Goal: Obtain resource: Obtain resource

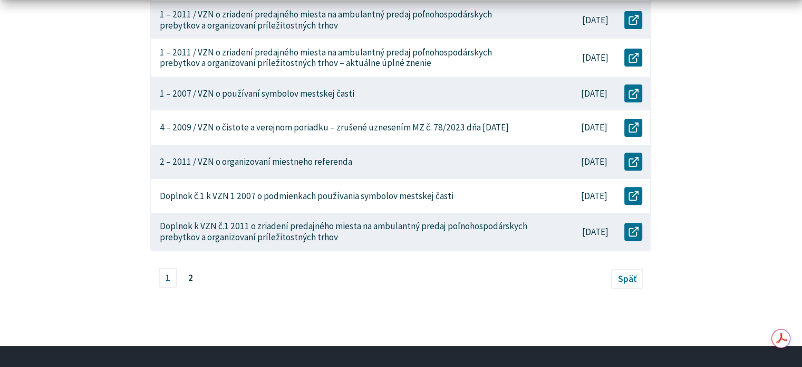
click at [188, 267] on span "2" at bounding box center [190, 277] width 19 height 20
click at [170, 267] on link "1" at bounding box center [168, 276] width 19 height 20
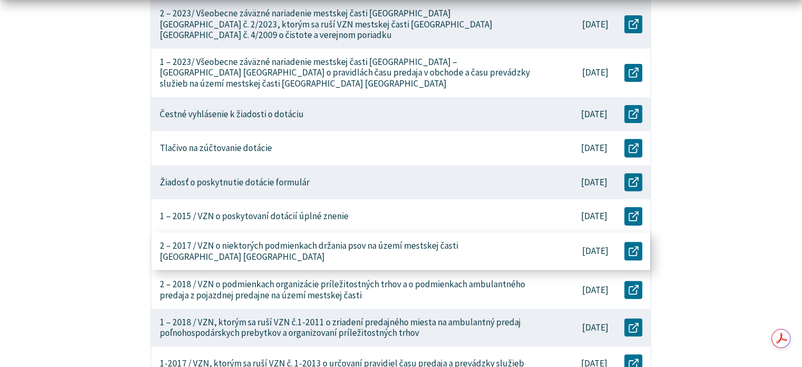
scroll to position [633, 0]
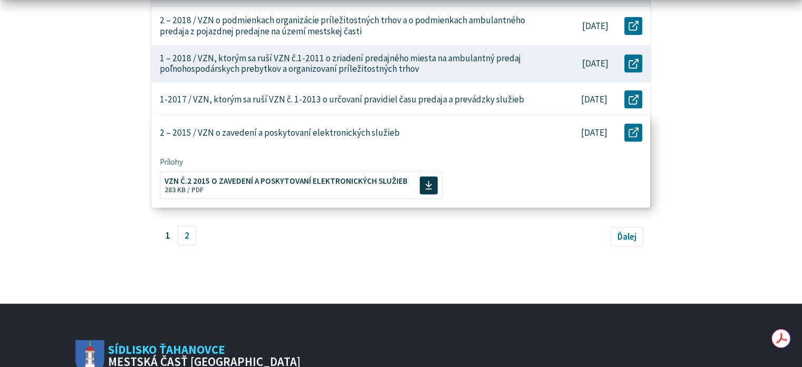
click at [287, 127] on p "2 – 2015 / VZN o zavedení a poskytovaní elektronických služieb" at bounding box center [280, 132] width 240 height 11
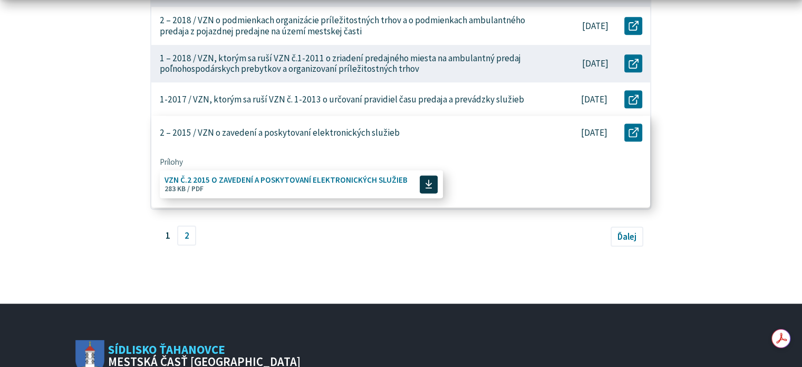
click at [304, 176] on span "VZN Č.2 2015 O ZAVEDENÍ A POSKYTOVANÍ ELEKTRONICKÝCH SLUŽIEB" at bounding box center [286, 180] width 243 height 8
